Goal: Information Seeking & Learning: Learn about a topic

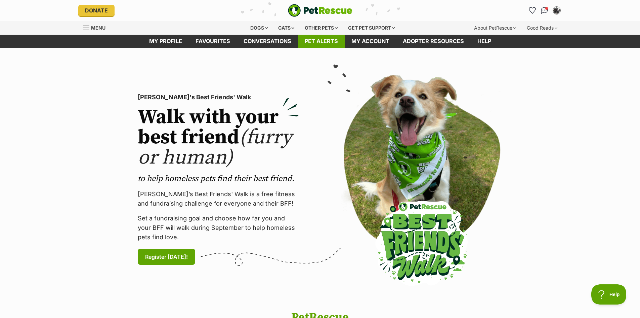
click at [316, 39] on link "Pet alerts" at bounding box center [321, 41] width 47 height 13
click at [316, 42] on link "Pet alerts" at bounding box center [321, 41] width 47 height 13
click at [318, 41] on link "Pet alerts" at bounding box center [321, 41] width 47 height 13
click at [325, 44] on link "Pet alerts" at bounding box center [321, 41] width 47 height 13
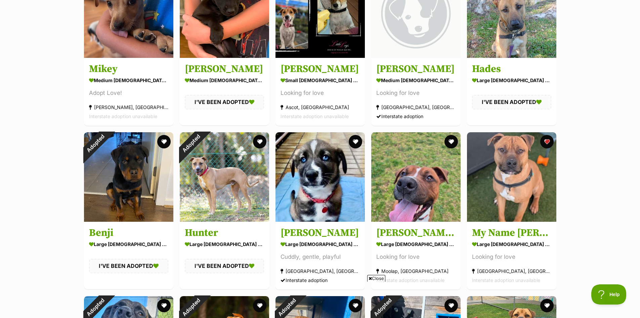
scroll to position [538, 0]
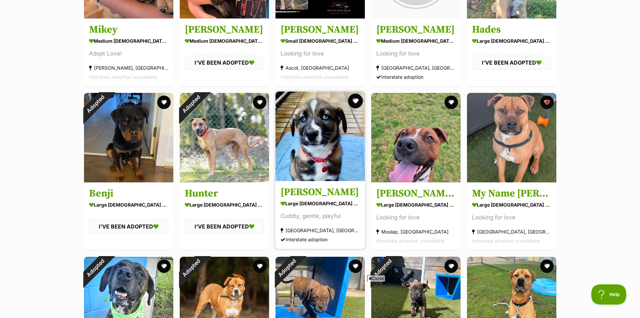
click at [357, 100] on button "favourite" at bounding box center [355, 100] width 15 height 15
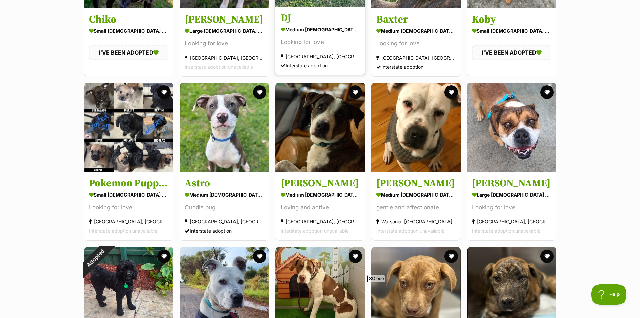
scroll to position [1042, 0]
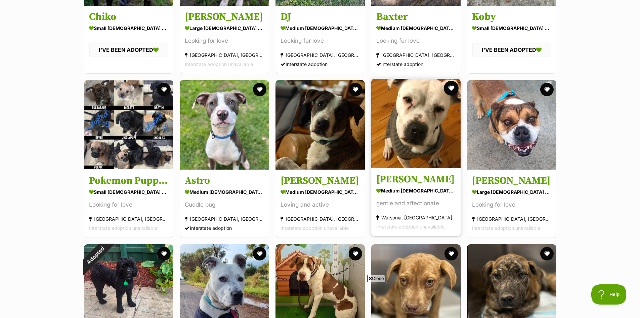
click at [452, 91] on button "favourite" at bounding box center [451, 88] width 15 height 15
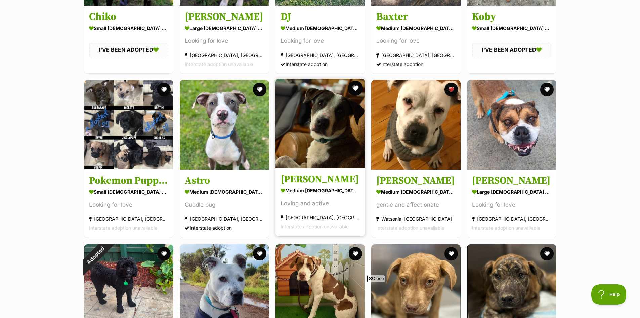
click at [355, 89] on button "favourite" at bounding box center [355, 88] width 15 height 15
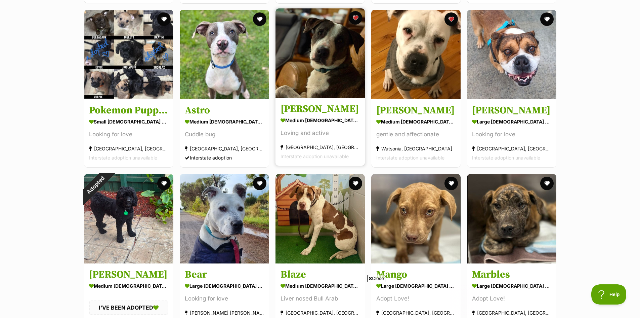
scroll to position [1075, 0]
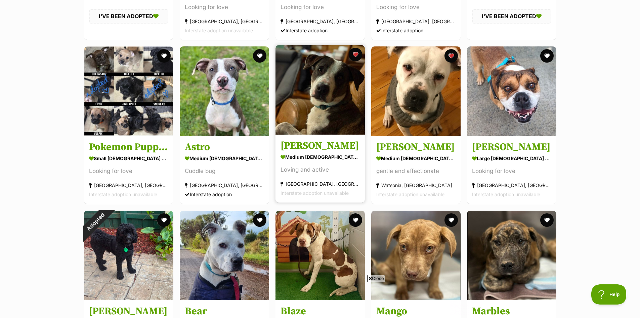
click at [333, 89] on img at bounding box center [320, 89] width 89 height 89
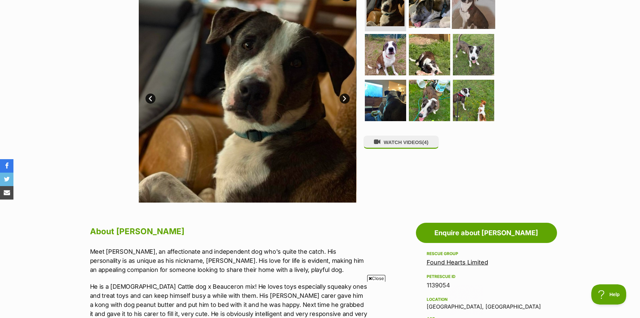
scroll to position [67, 0]
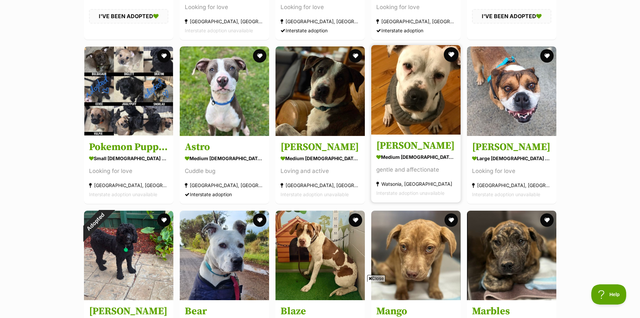
click at [452, 56] on button "favourite" at bounding box center [451, 54] width 15 height 15
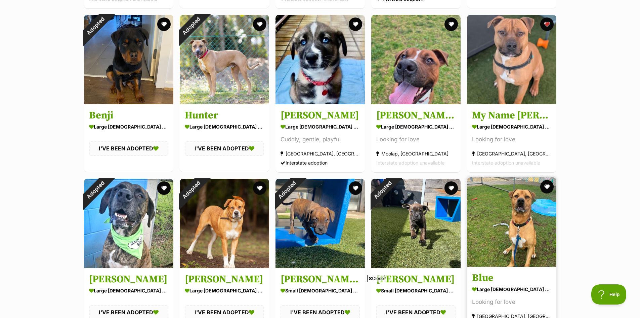
scroll to position [605, 0]
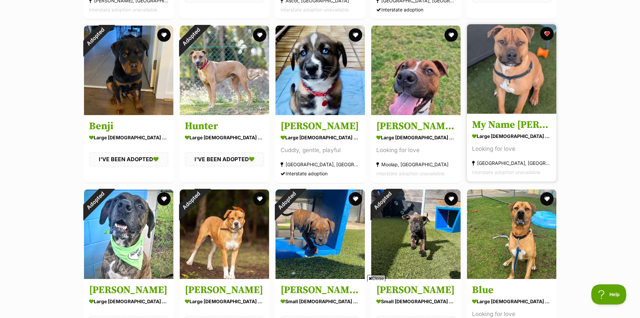
click at [522, 76] on img at bounding box center [511, 68] width 89 height 89
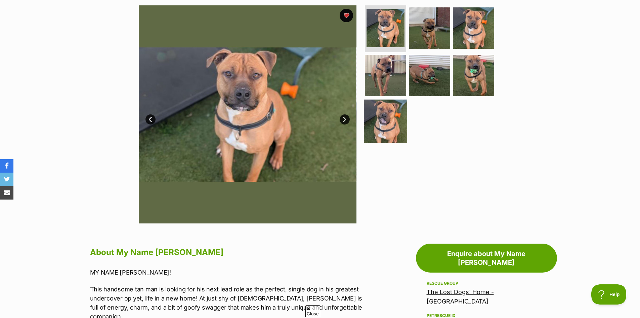
click at [383, 125] on img at bounding box center [385, 120] width 43 height 43
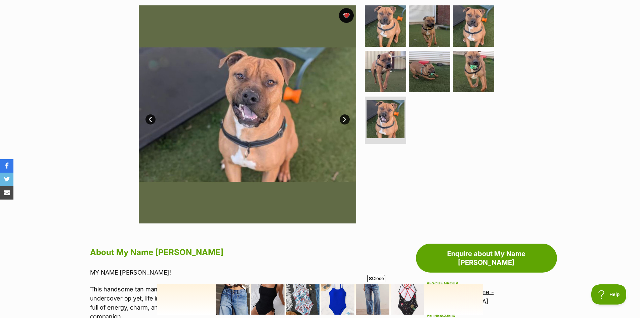
click at [346, 14] on button "favourite" at bounding box center [346, 15] width 15 height 15
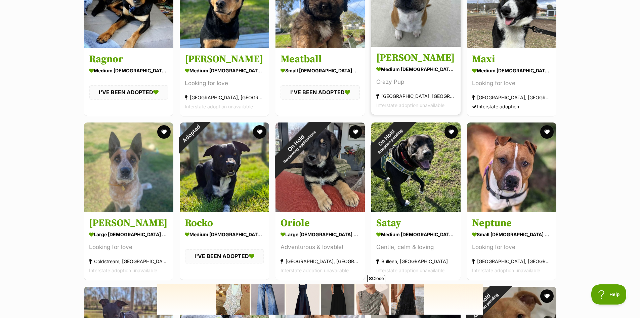
scroll to position [1983, 0]
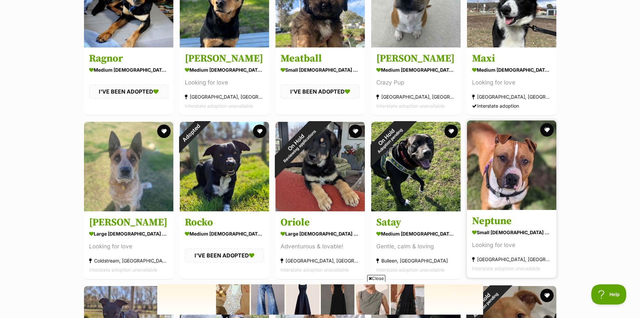
click at [524, 157] on img at bounding box center [511, 164] width 89 height 89
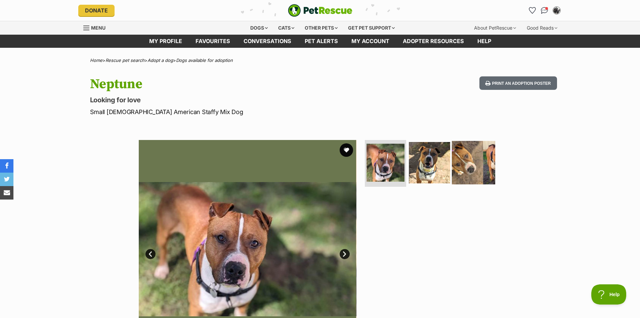
click at [462, 157] on img at bounding box center [473, 161] width 43 height 43
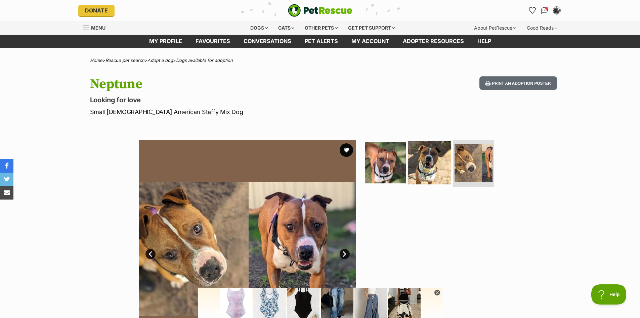
click at [433, 164] on img at bounding box center [429, 161] width 43 height 43
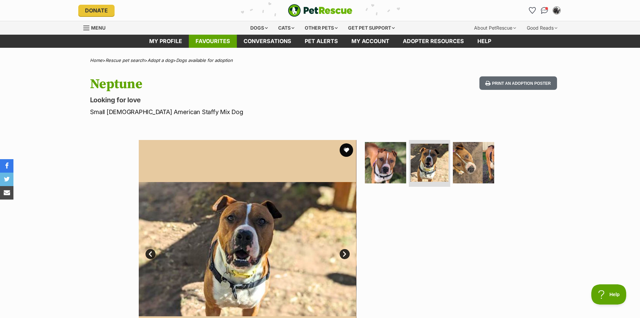
click at [218, 43] on link "Favourites" at bounding box center [213, 41] width 48 height 13
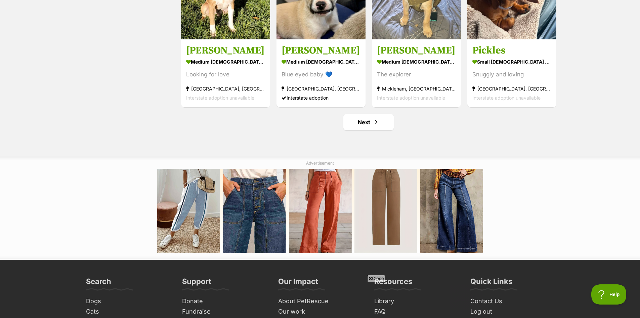
scroll to position [874, 0]
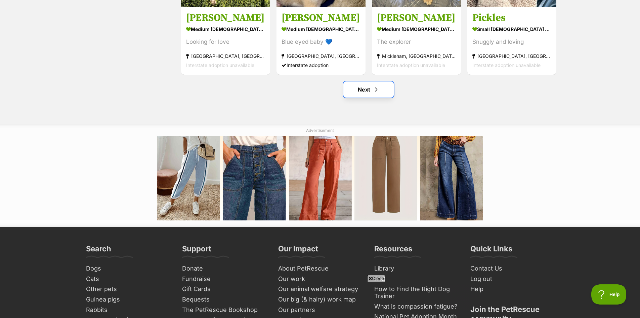
click at [373, 89] on span "Next page" at bounding box center [376, 89] width 7 height 8
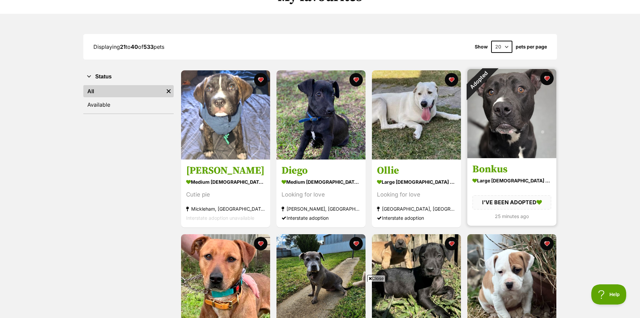
click at [524, 104] on img at bounding box center [511, 113] width 89 height 89
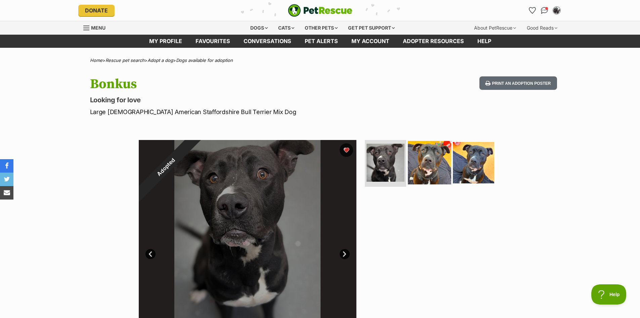
click at [424, 160] on img at bounding box center [429, 161] width 43 height 43
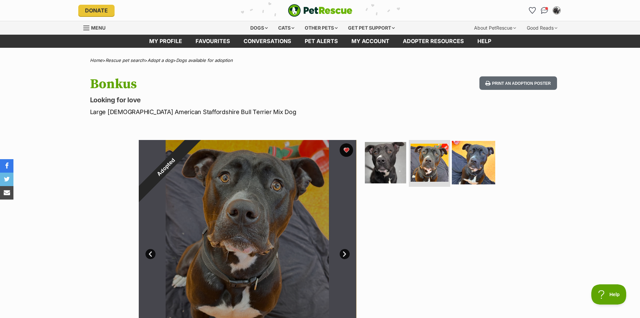
click at [478, 175] on img at bounding box center [473, 161] width 43 height 43
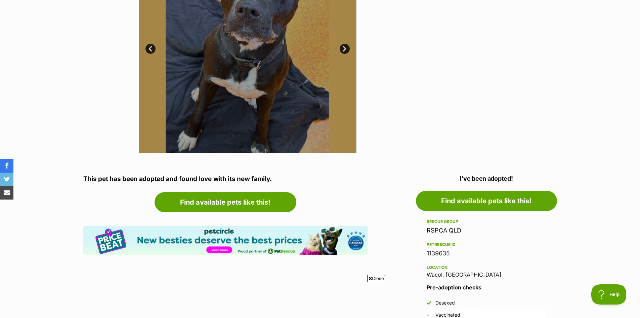
scroll to position [269, 0]
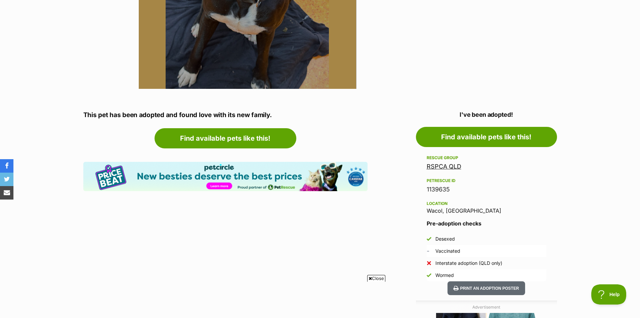
click at [433, 166] on link "RSPCA QLD" at bounding box center [444, 166] width 35 height 7
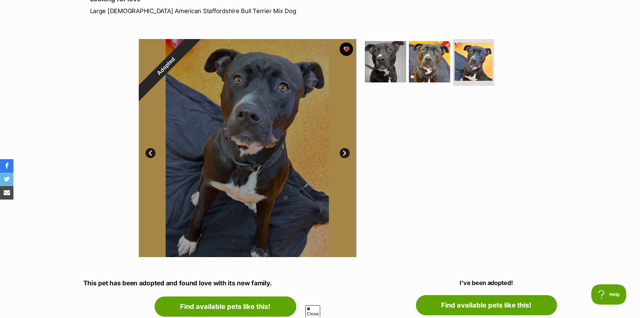
scroll to position [0, 0]
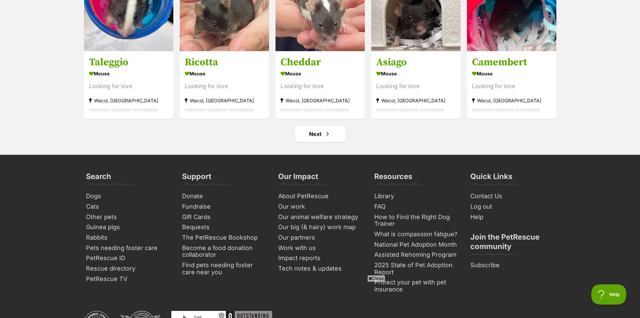
scroll to position [2319, 0]
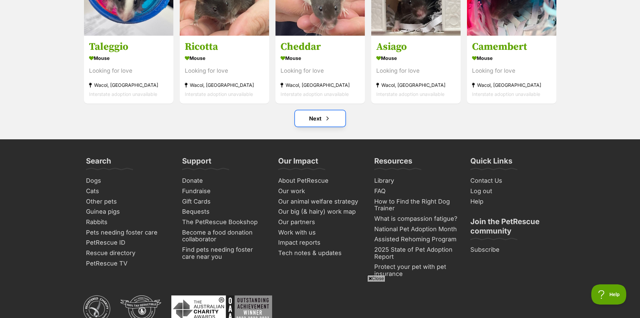
click at [318, 119] on link "Next" at bounding box center [320, 118] width 50 height 16
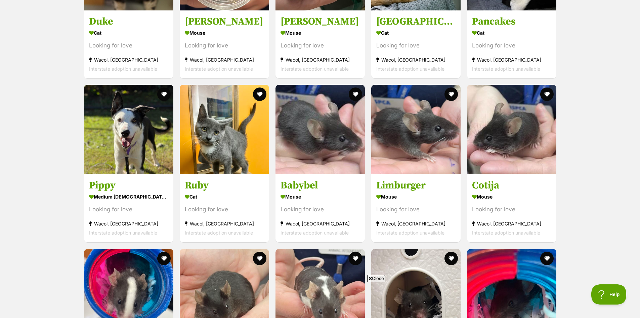
scroll to position [0, 0]
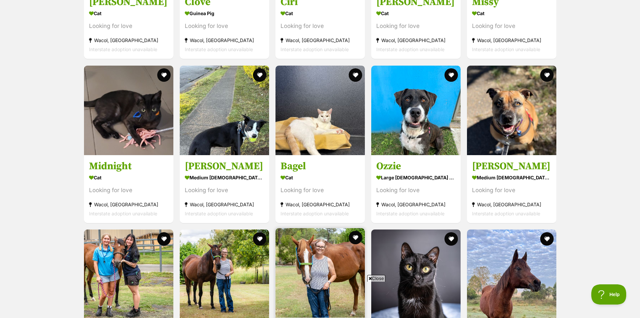
scroll to position [1378, 0]
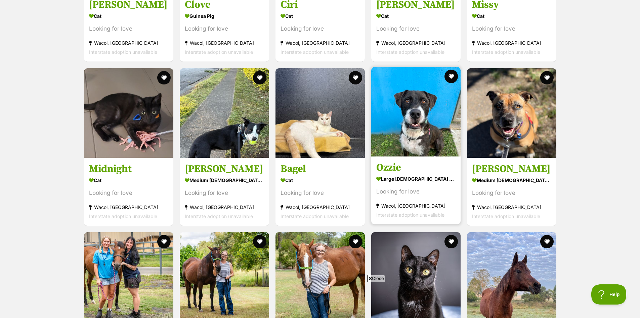
click at [410, 114] on img at bounding box center [415, 111] width 89 height 89
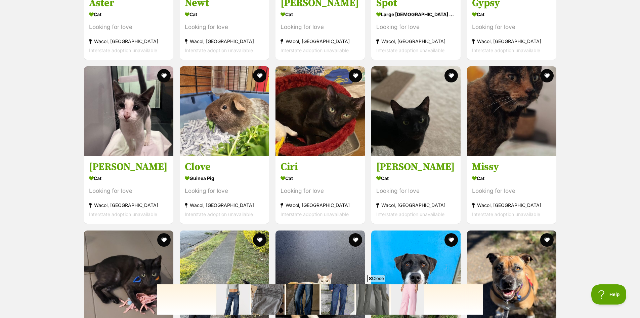
scroll to position [1210, 0]
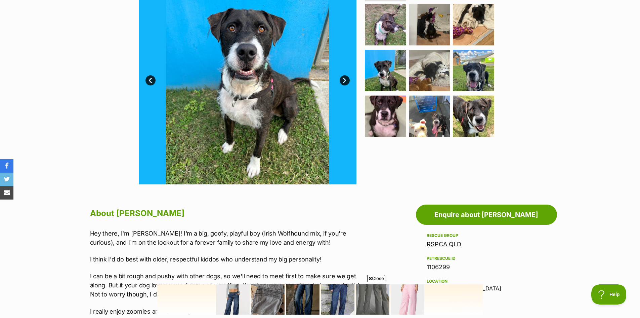
scroll to position [67, 0]
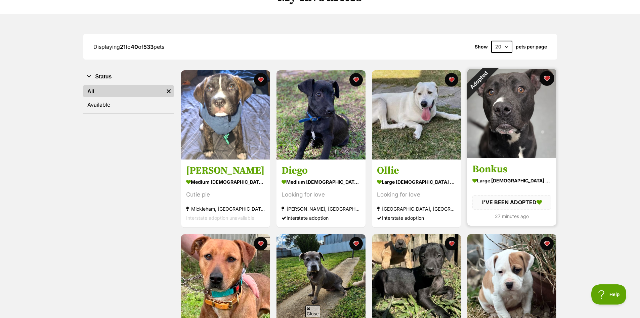
click at [546, 80] on button "favourite" at bounding box center [547, 78] width 15 height 15
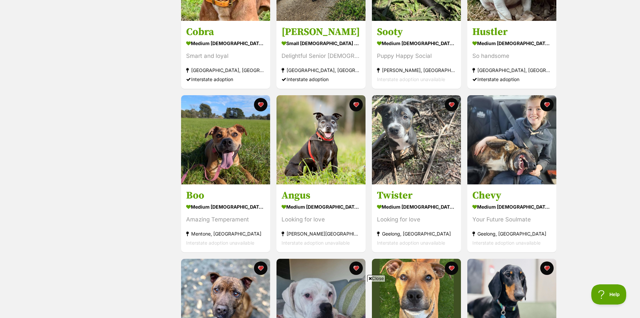
scroll to position [370, 0]
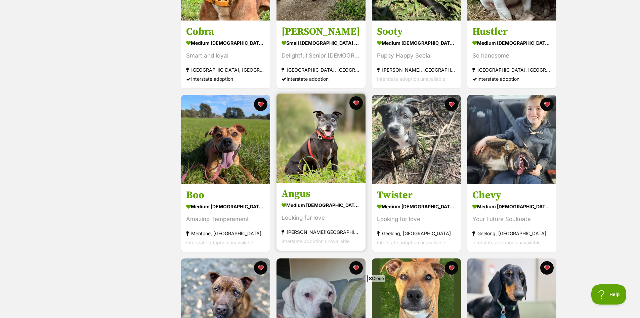
click at [323, 161] on img at bounding box center [321, 137] width 89 height 89
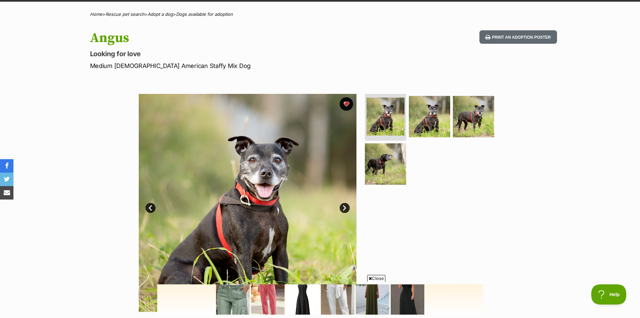
scroll to position [34, 0]
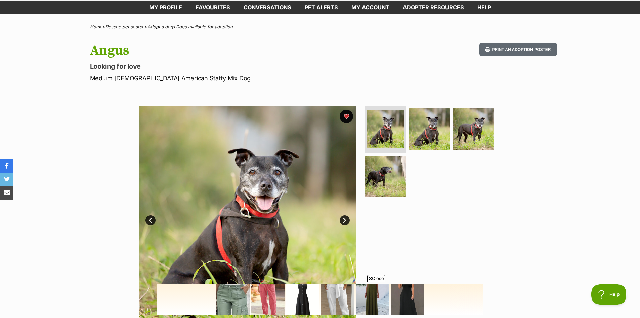
click at [344, 219] on link "Next" at bounding box center [345, 220] width 10 height 10
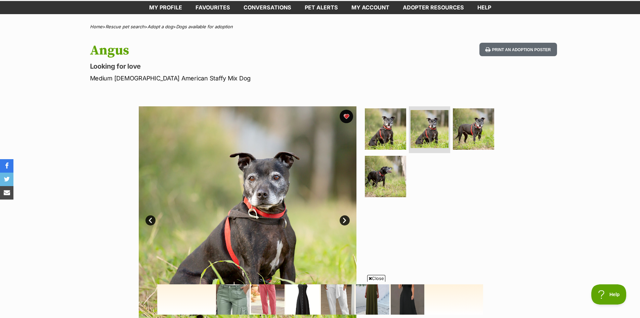
click at [344, 219] on link "Next" at bounding box center [345, 220] width 10 height 10
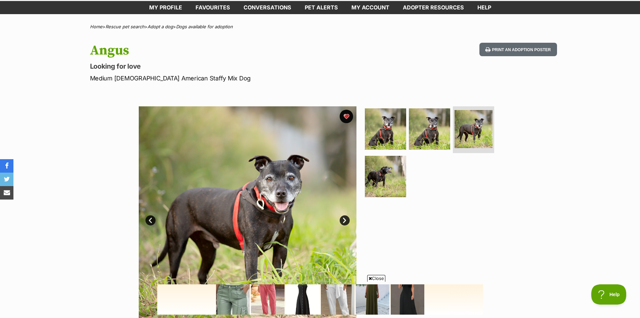
click at [344, 219] on link "Next" at bounding box center [345, 220] width 10 height 10
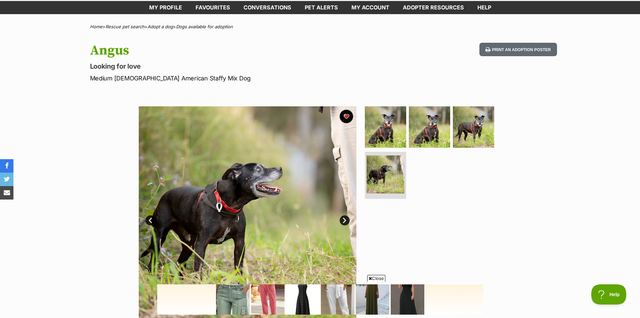
click at [344, 219] on link "Next" at bounding box center [345, 220] width 10 height 10
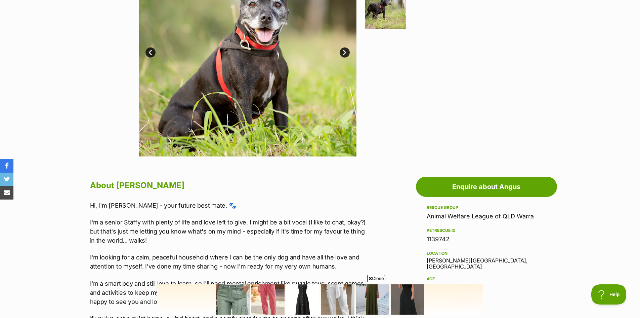
scroll to position [202, 0]
click at [515, 214] on link "Animal Welfare League of QLD Warra" at bounding box center [480, 215] width 107 height 7
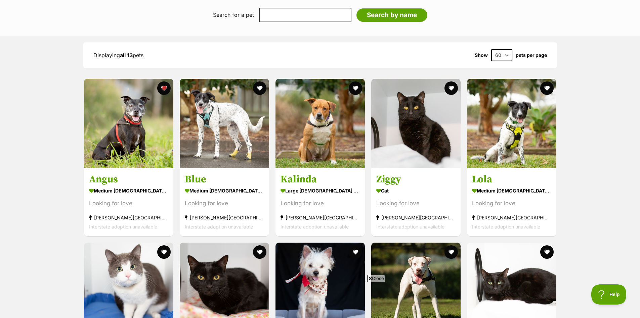
scroll to position [571, 0]
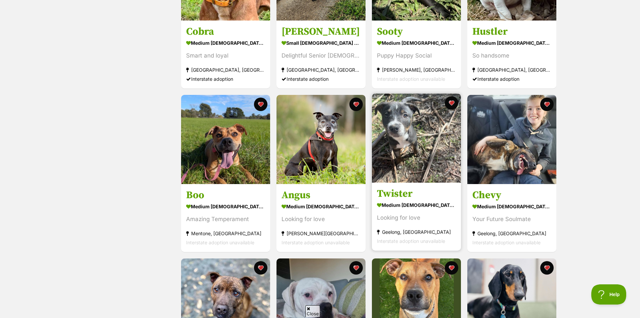
click at [417, 151] on img at bounding box center [416, 137] width 89 height 89
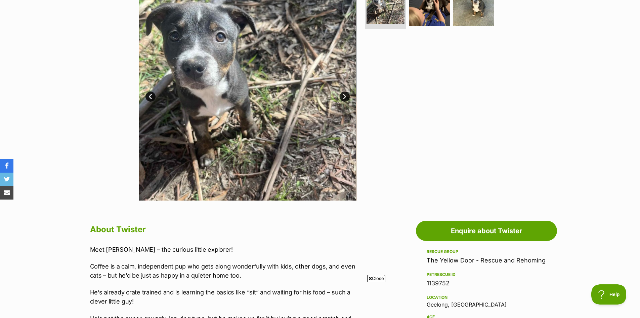
scroll to position [134, 0]
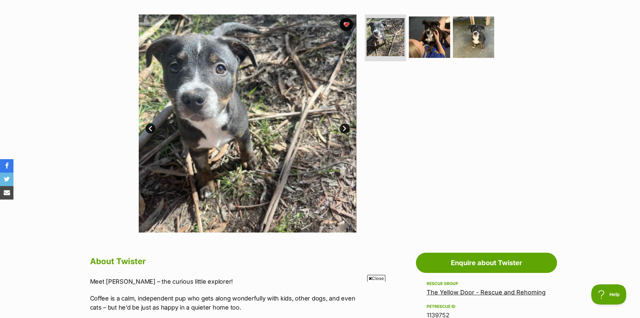
click at [257, 132] on img at bounding box center [248, 123] width 218 height 218
click at [346, 123] on link "Next" at bounding box center [345, 128] width 10 height 10
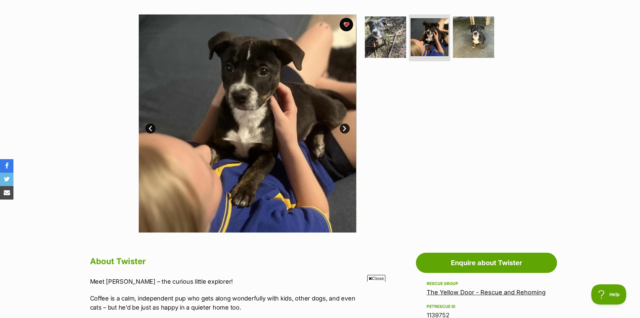
click at [346, 123] on link "Next" at bounding box center [345, 128] width 10 height 10
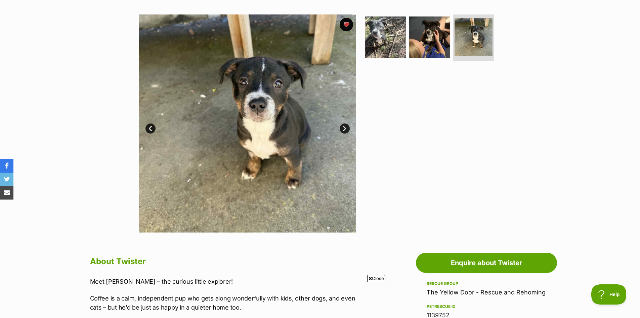
click at [346, 123] on link "Next" at bounding box center [345, 128] width 10 height 10
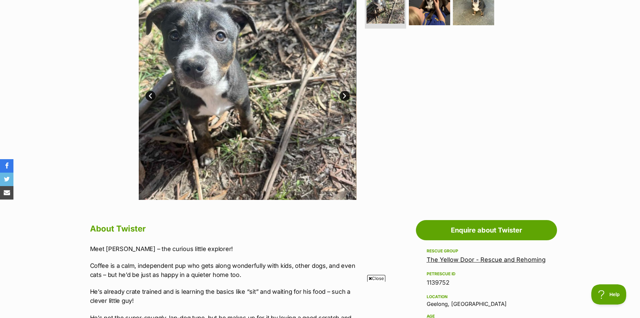
scroll to position [67, 0]
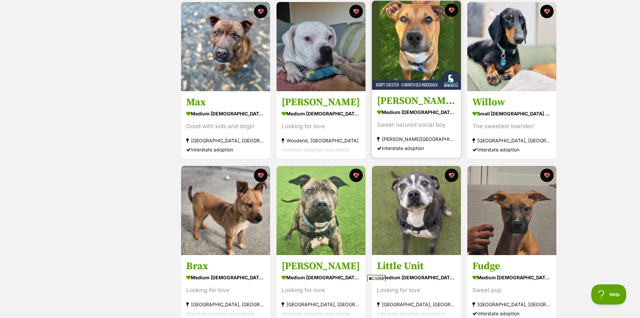
scroll to position [672, 0]
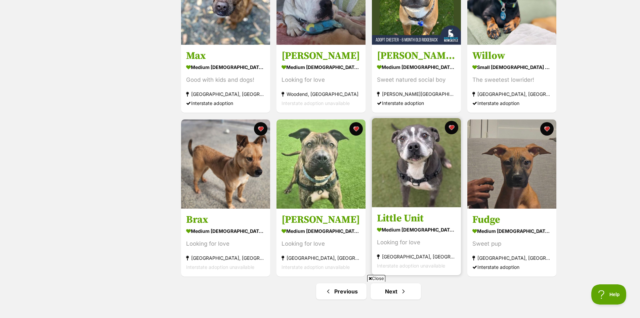
click at [423, 165] on img at bounding box center [416, 162] width 89 height 89
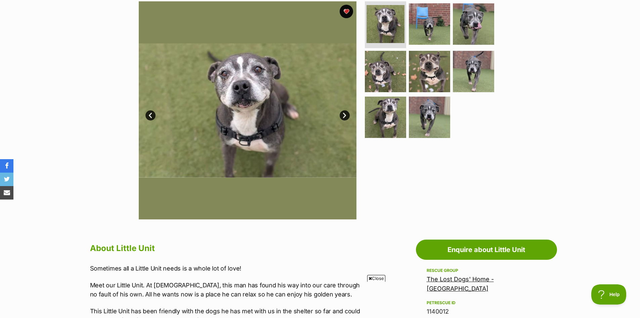
scroll to position [134, 0]
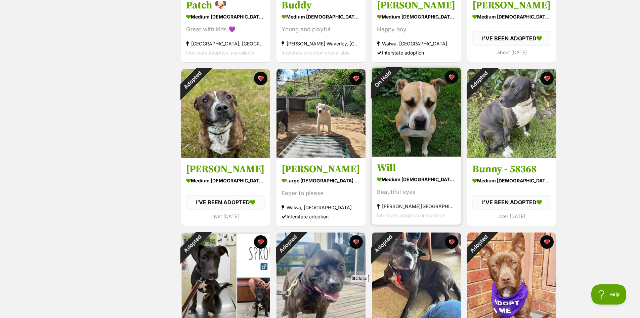
scroll to position [1848, 0]
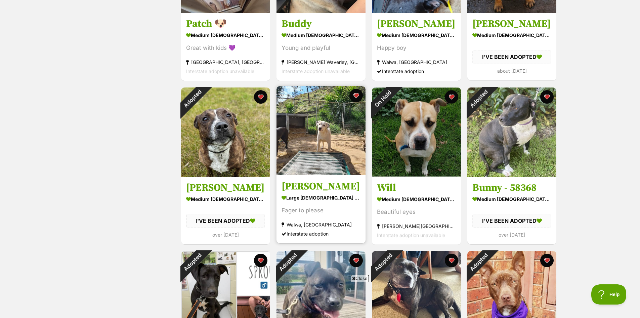
click at [321, 136] on img at bounding box center [321, 130] width 89 height 89
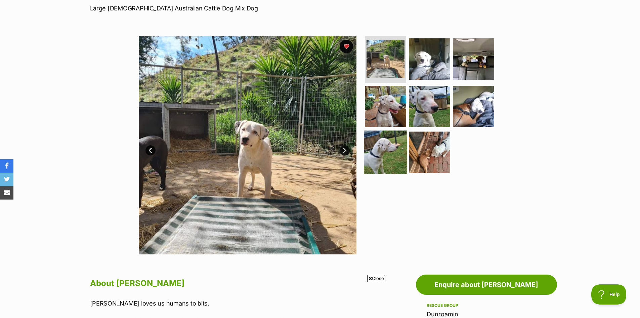
scroll to position [101, 0]
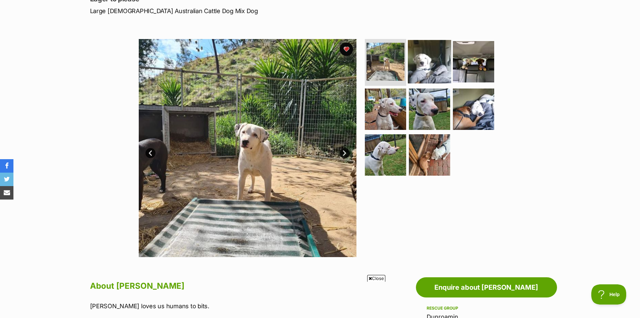
click at [428, 65] on img at bounding box center [429, 61] width 43 height 43
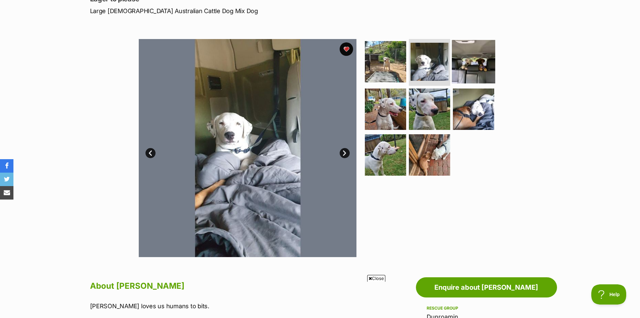
click at [475, 65] on img at bounding box center [473, 61] width 43 height 43
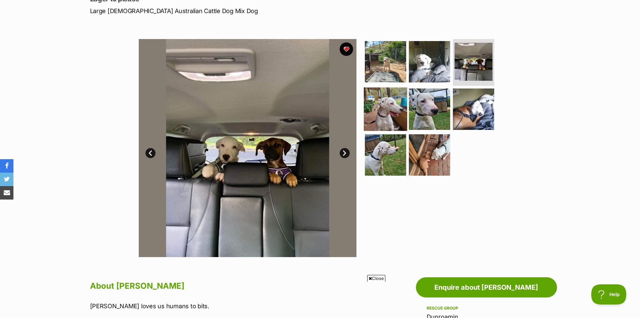
click at [392, 107] on img at bounding box center [385, 108] width 43 height 43
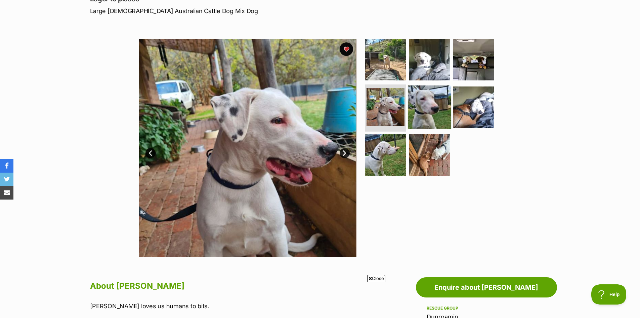
click at [423, 106] on img at bounding box center [429, 106] width 43 height 43
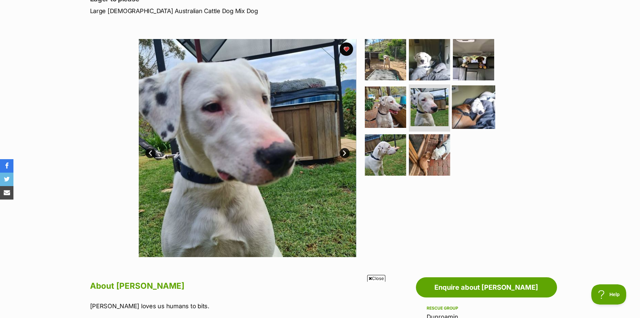
click at [464, 107] on img at bounding box center [473, 106] width 43 height 43
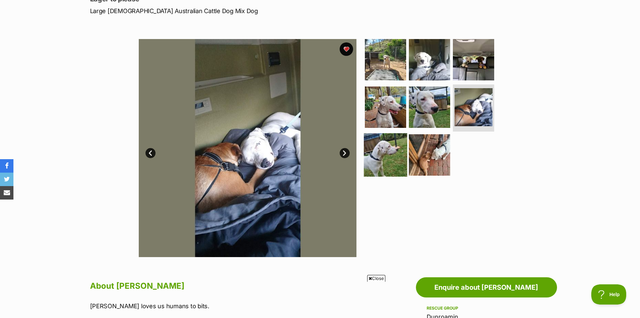
click at [389, 157] on img at bounding box center [385, 154] width 43 height 43
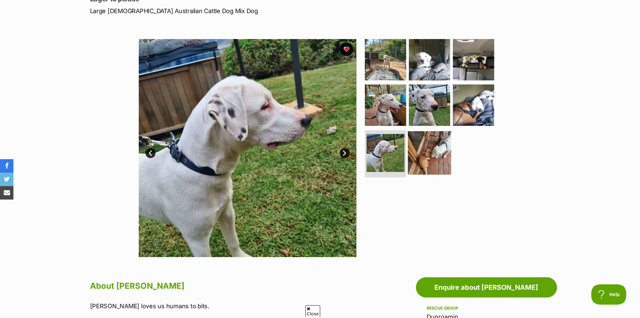
click at [425, 157] on img at bounding box center [429, 152] width 43 height 43
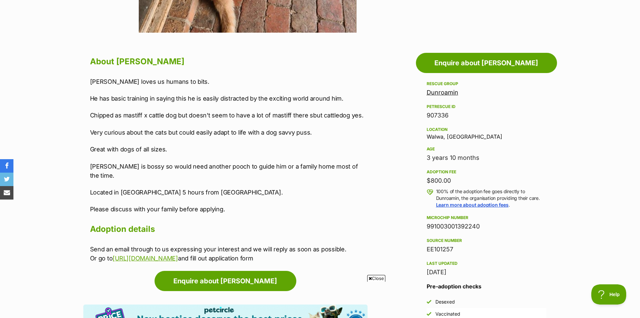
scroll to position [336, 0]
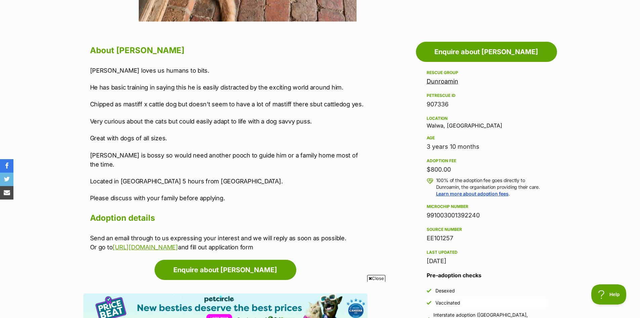
click at [441, 80] on link "Dunroamin" at bounding box center [443, 81] width 32 height 7
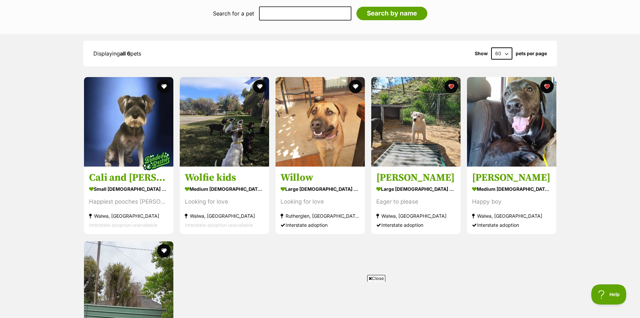
scroll to position [470, 0]
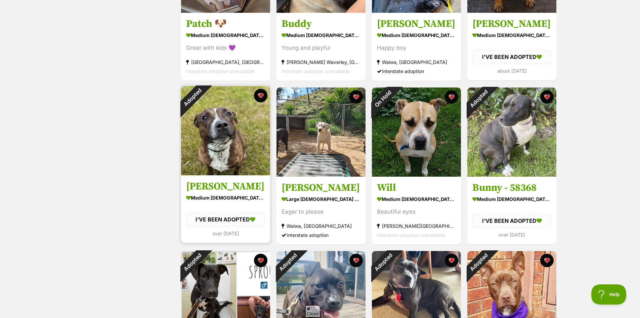
click at [219, 131] on img at bounding box center [225, 130] width 89 height 89
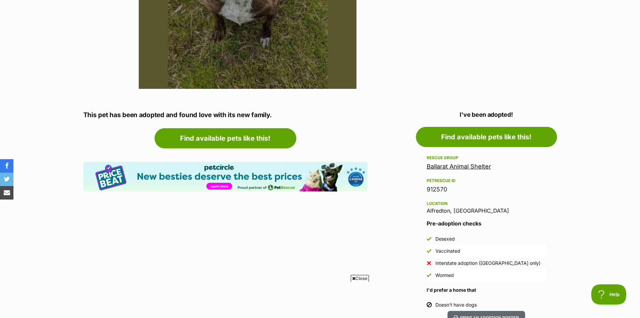
click at [434, 165] on link "Ballarat Animal Shelter" at bounding box center [459, 166] width 65 height 7
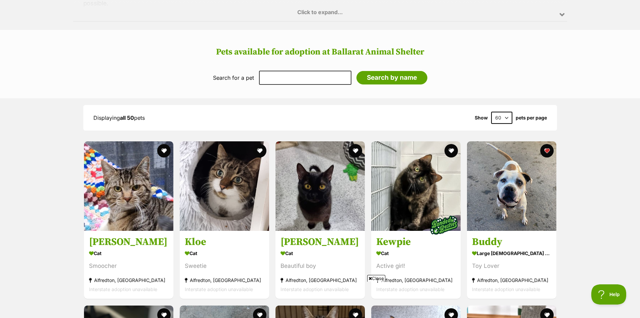
scroll to position [504, 0]
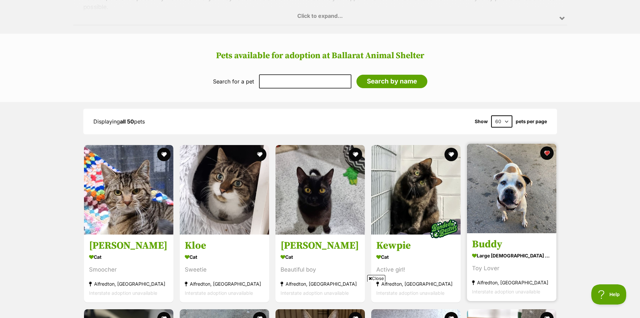
click at [515, 180] on img at bounding box center [511, 187] width 89 height 89
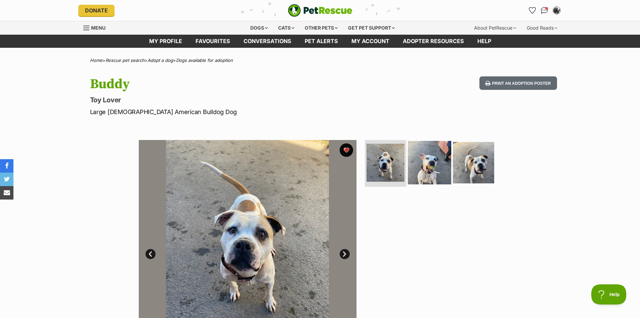
click at [432, 166] on img at bounding box center [429, 161] width 43 height 43
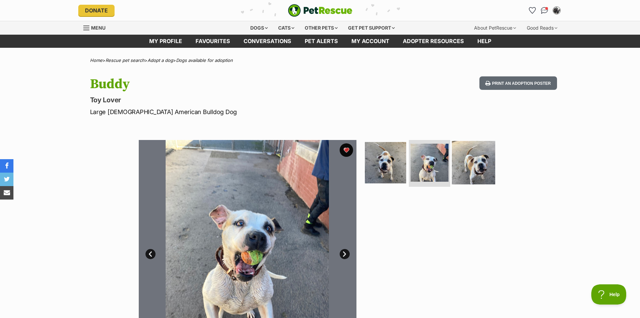
click at [483, 164] on img at bounding box center [473, 161] width 43 height 43
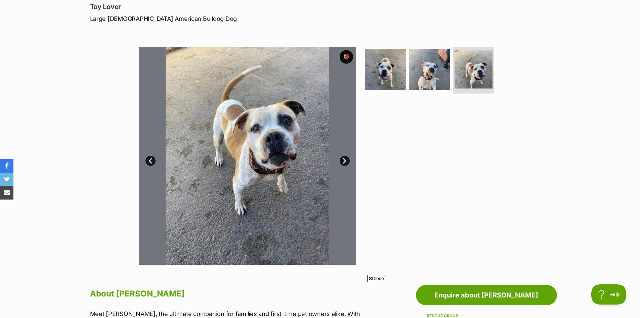
scroll to position [34, 0]
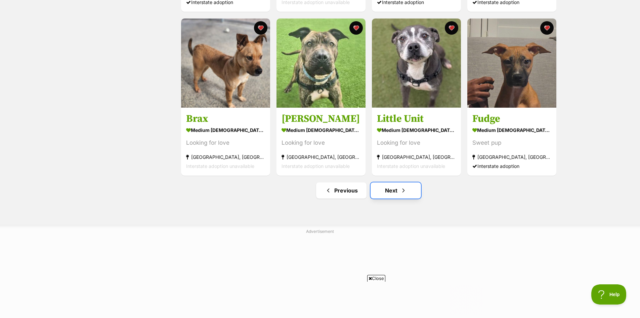
click at [399, 193] on link "Next" at bounding box center [396, 190] width 50 height 16
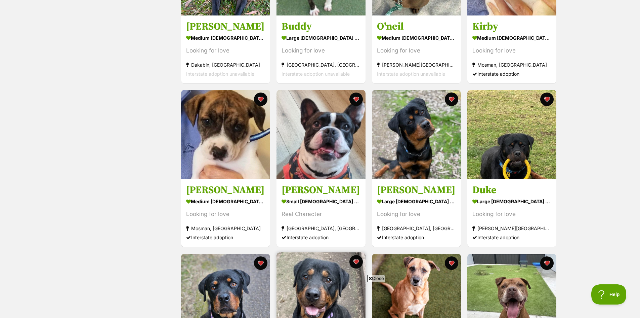
scroll to position [538, 0]
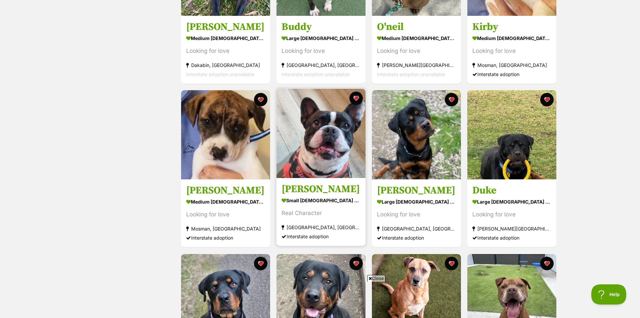
click at [334, 145] on img at bounding box center [321, 133] width 89 height 89
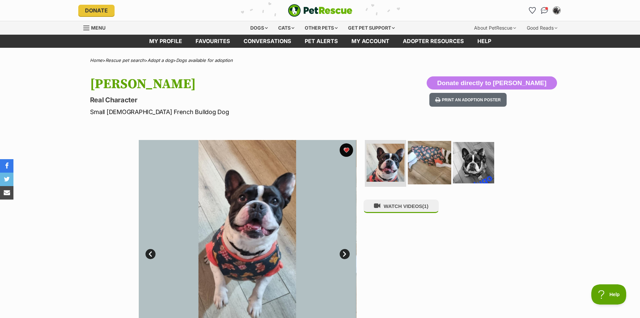
click at [423, 159] on img at bounding box center [429, 161] width 43 height 43
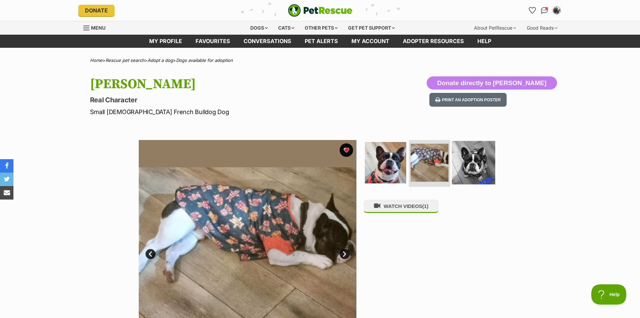
click at [488, 163] on img at bounding box center [473, 161] width 43 height 43
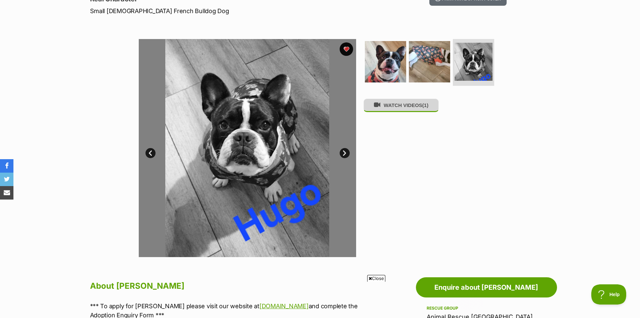
click at [401, 110] on button "WATCH VIDEOS (1)" at bounding box center [401, 104] width 75 height 13
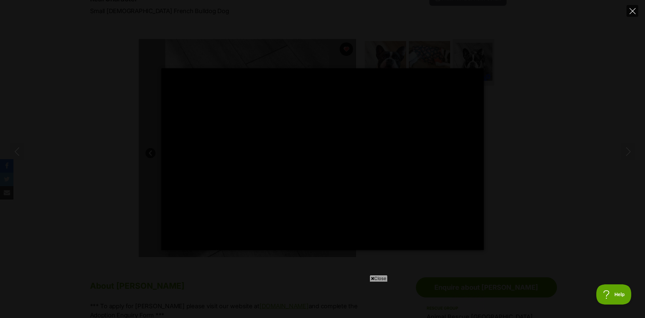
click at [633, 12] on icon "Close" at bounding box center [633, 11] width 6 height 6
type input "31.56"
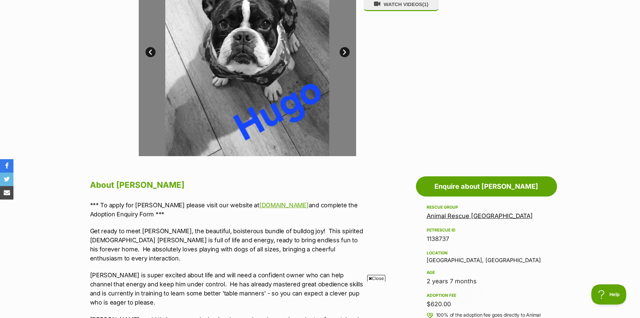
scroll to position [302, 0]
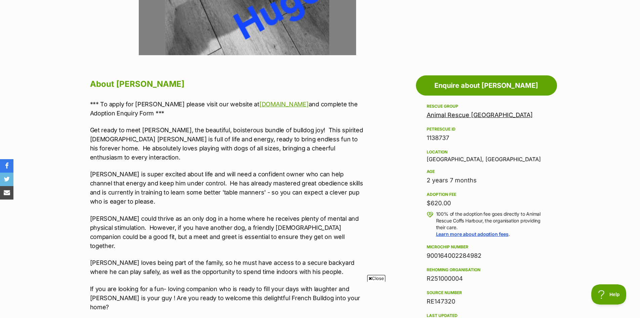
click at [463, 115] on link "Animal Rescue [GEOGRAPHIC_DATA]" at bounding box center [480, 114] width 106 height 7
